Goal: Task Accomplishment & Management: Manage account settings

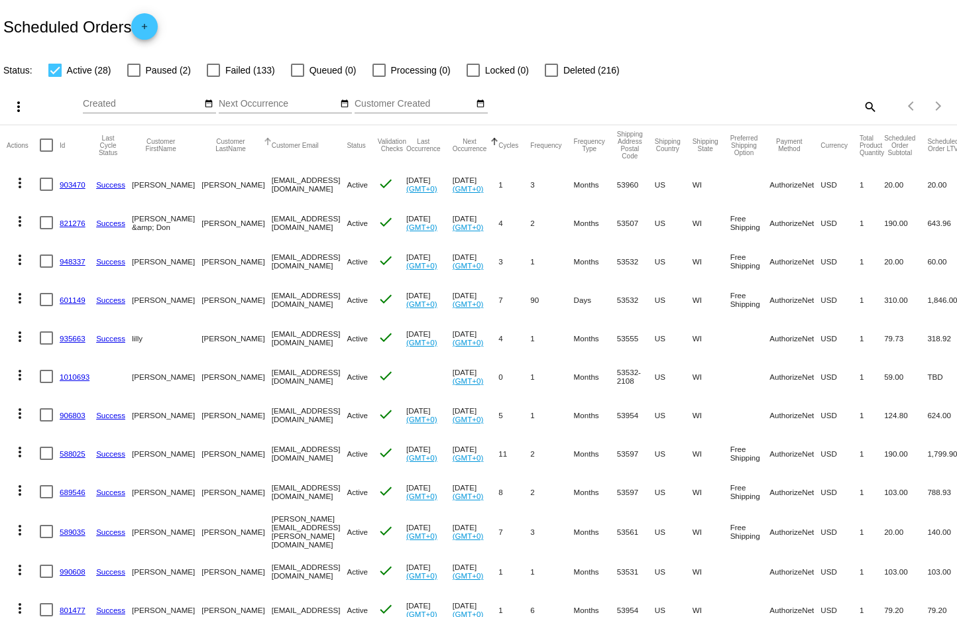
click at [201, 144] on button "Customer LastName" at bounding box center [230, 145] width 58 height 15
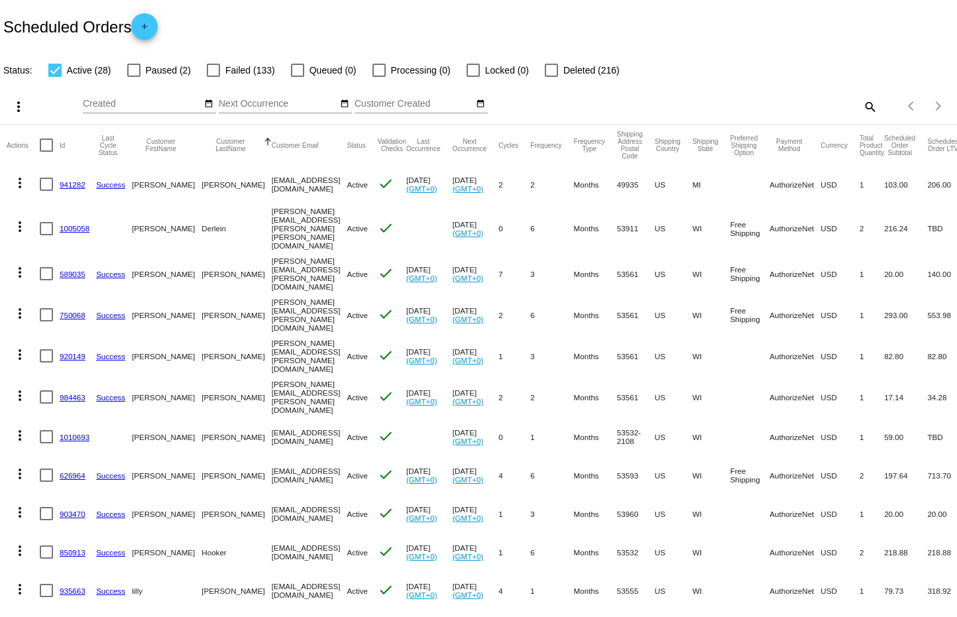
click at [73, 393] on link "984463" at bounding box center [73, 397] width 26 height 9
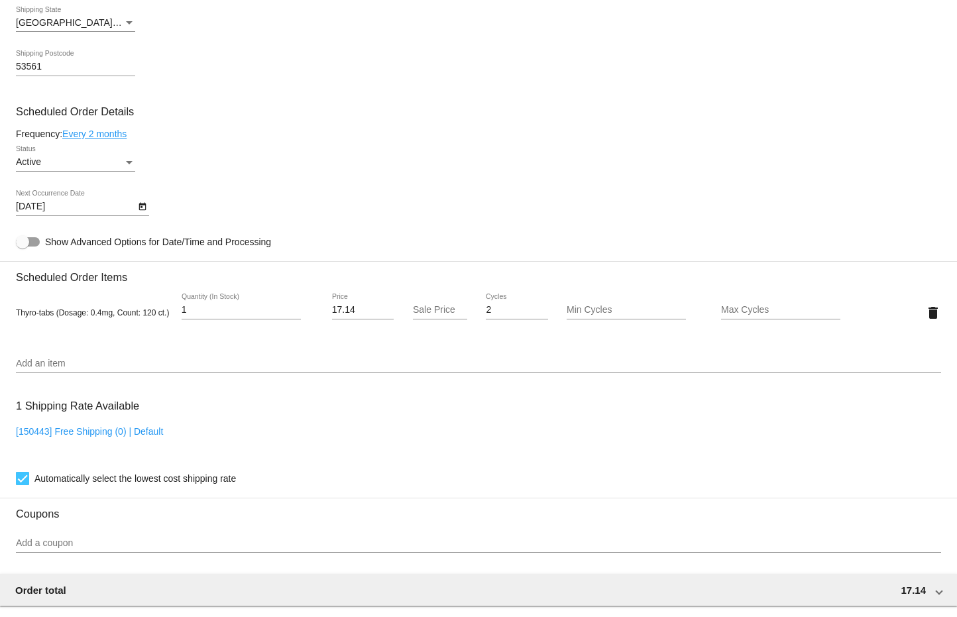
scroll to position [702, 0]
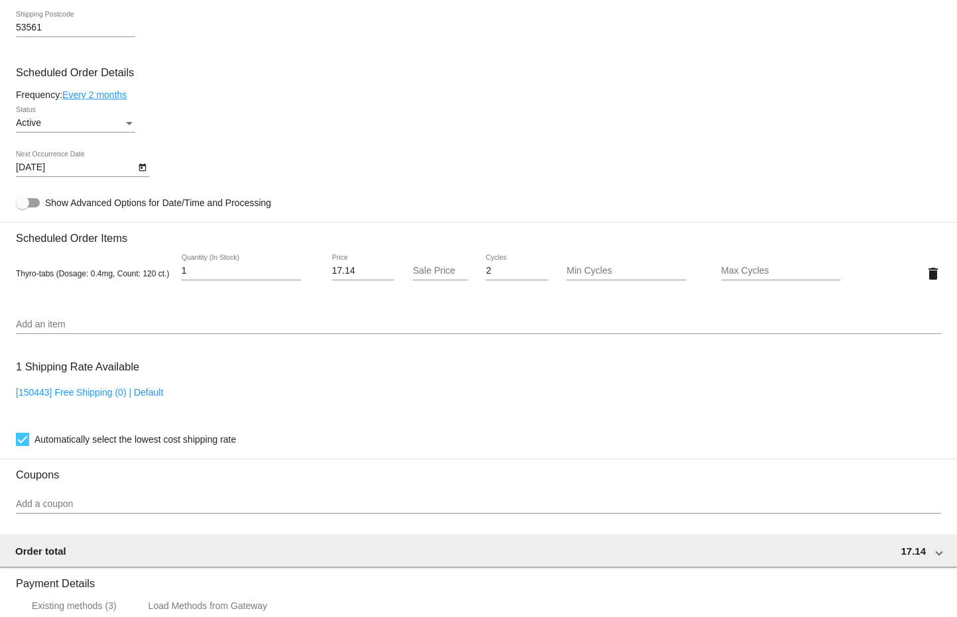
click at [358, 272] on input "17.14" at bounding box center [363, 271] width 62 height 11
type input "1"
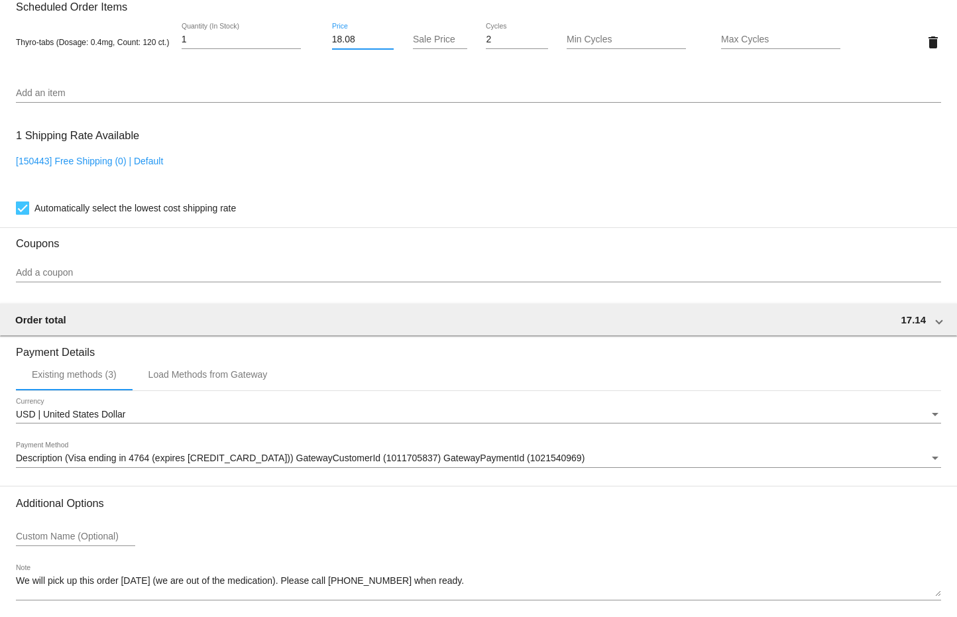
scroll to position [989, 0]
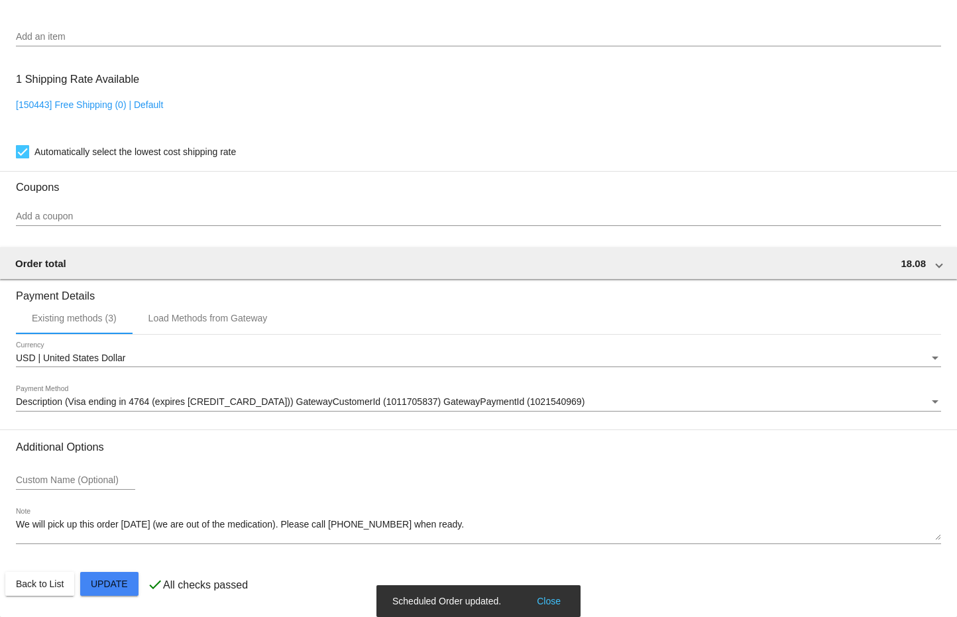
type input "18.08"
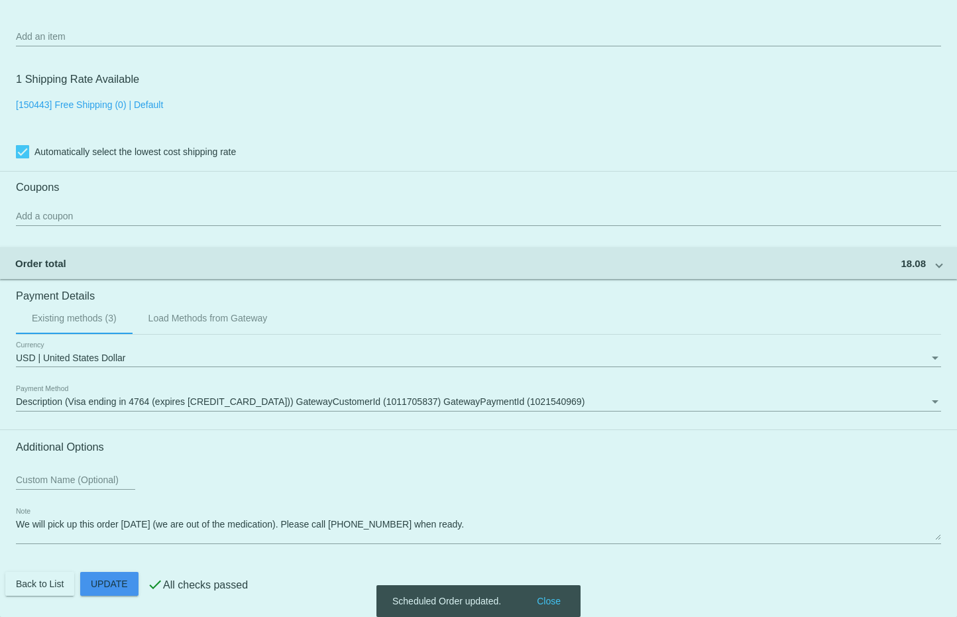
click at [546, 598] on body "arrow_back Scheduled Order #984463 Active more_vert Last Processing Cycle ID: 9…" at bounding box center [478, 308] width 957 height 617
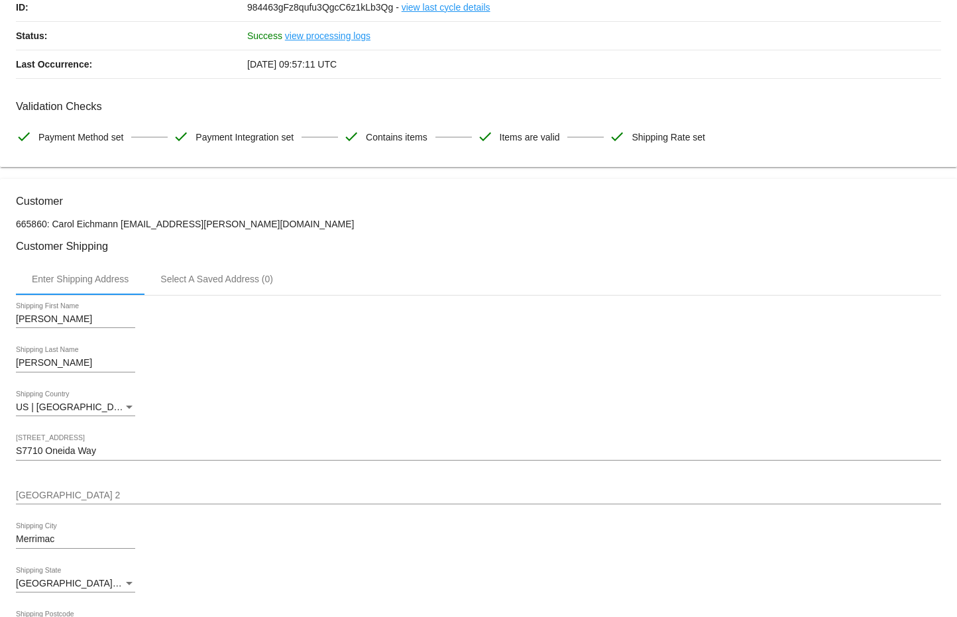
scroll to position [0, 0]
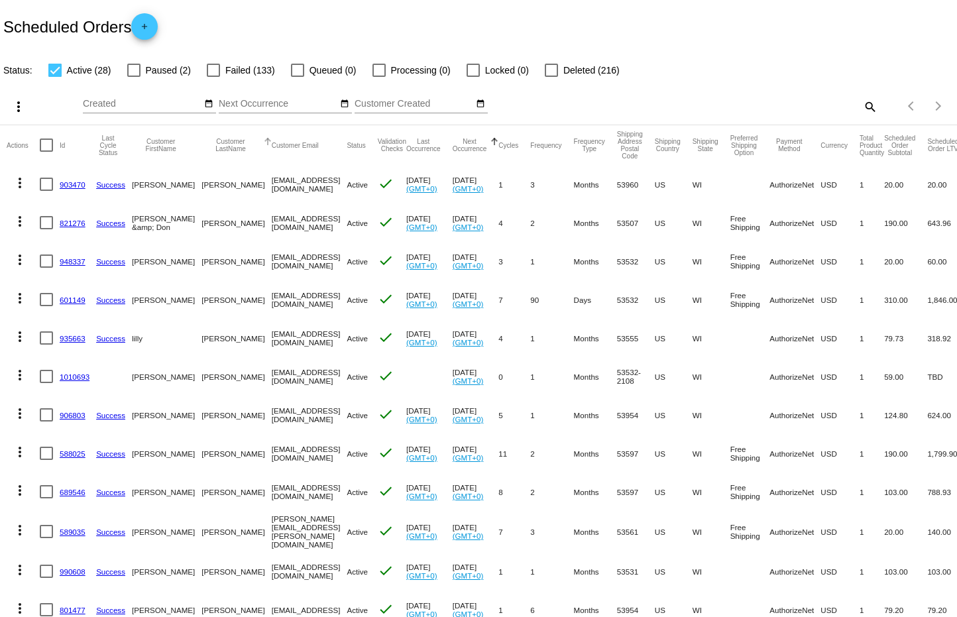
click at [201, 148] on button "Customer LastName" at bounding box center [230, 145] width 58 height 15
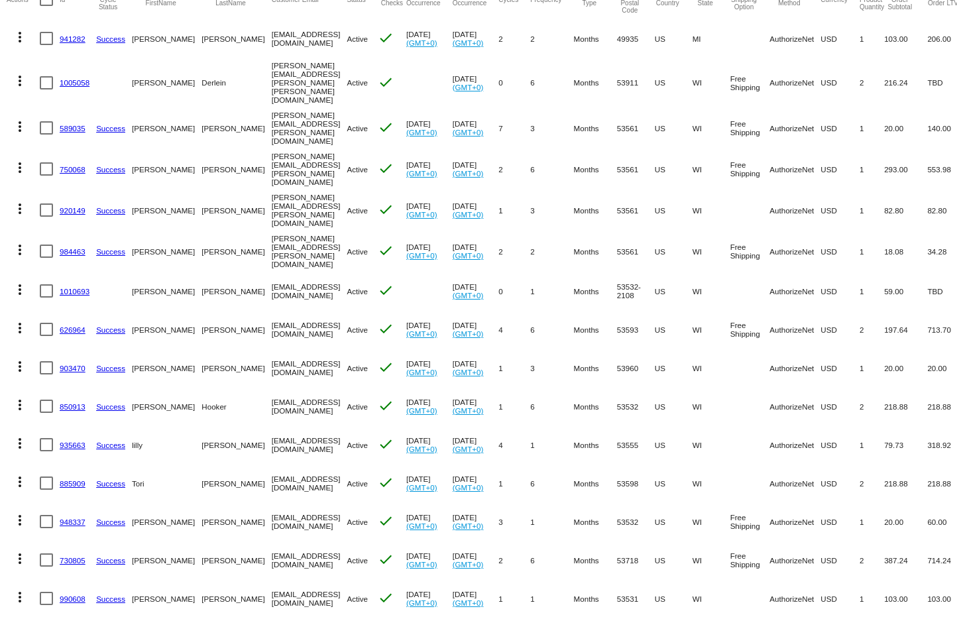
scroll to position [161, 0]
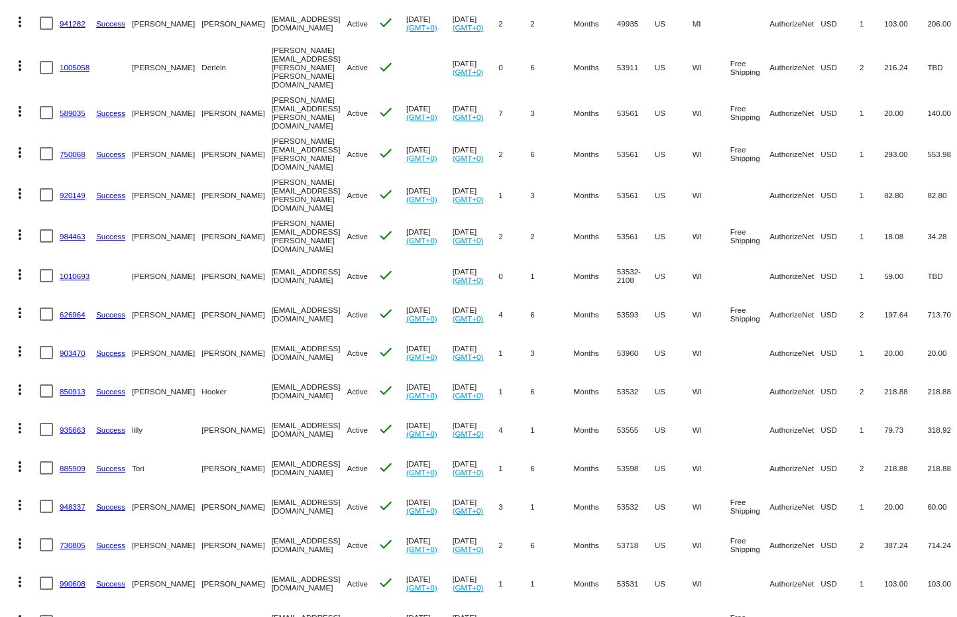
click at [77, 109] on link "589035" at bounding box center [73, 113] width 26 height 9
